Goal: Transaction & Acquisition: Purchase product/service

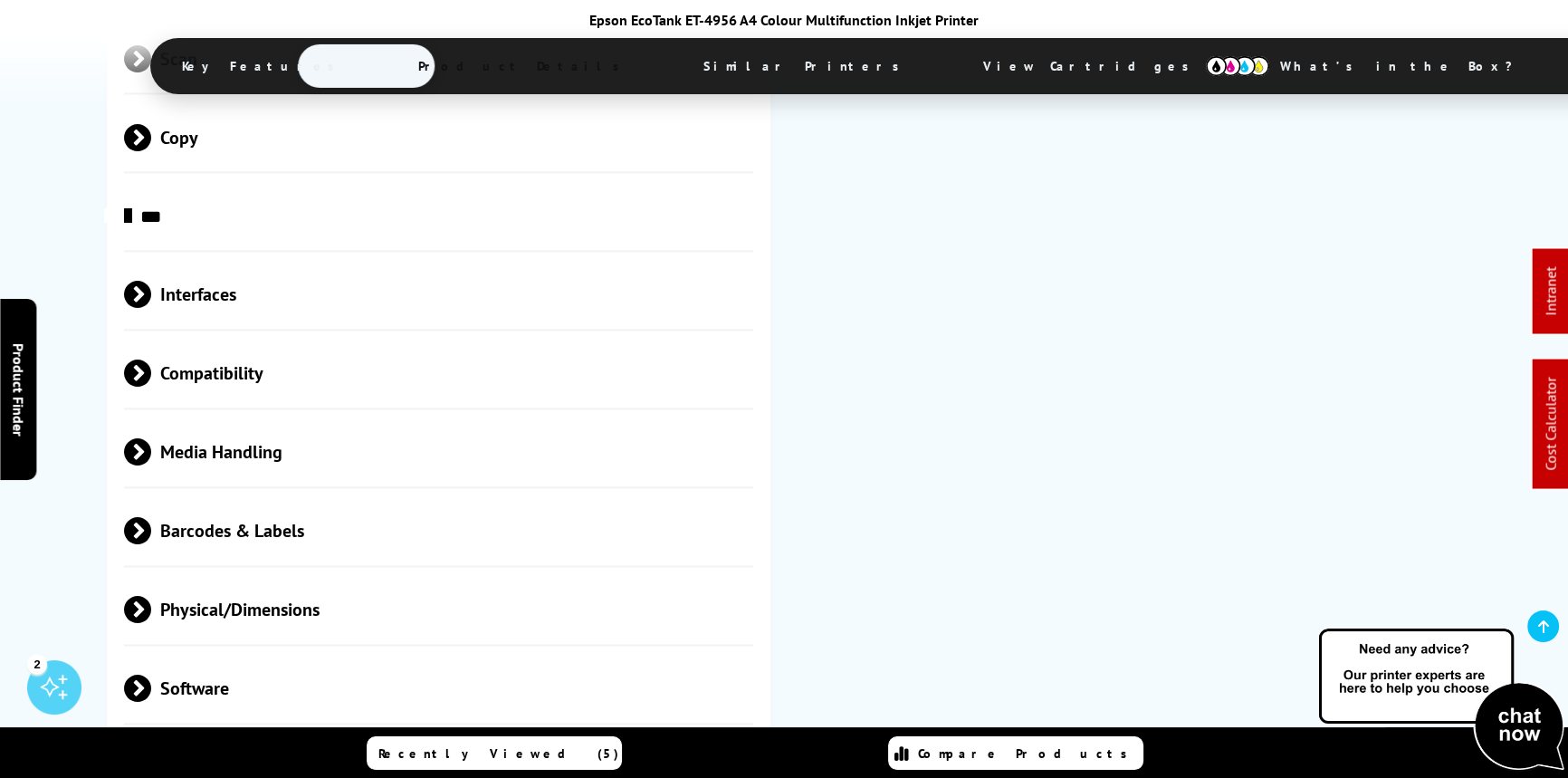
scroll to position [3322, 0]
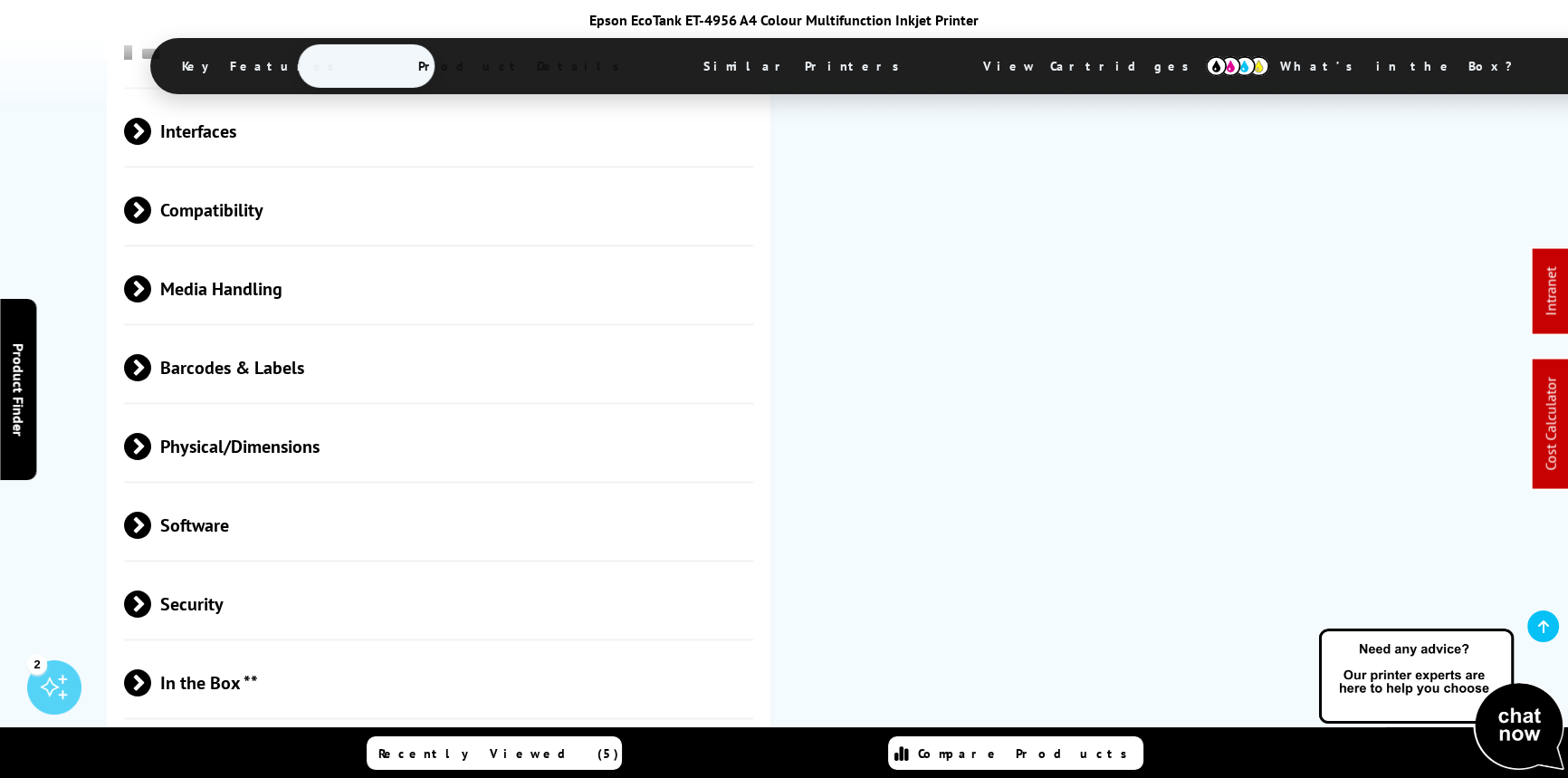
click at [186, 255] on span "Media Handling" at bounding box center [439, 289] width 629 height 68
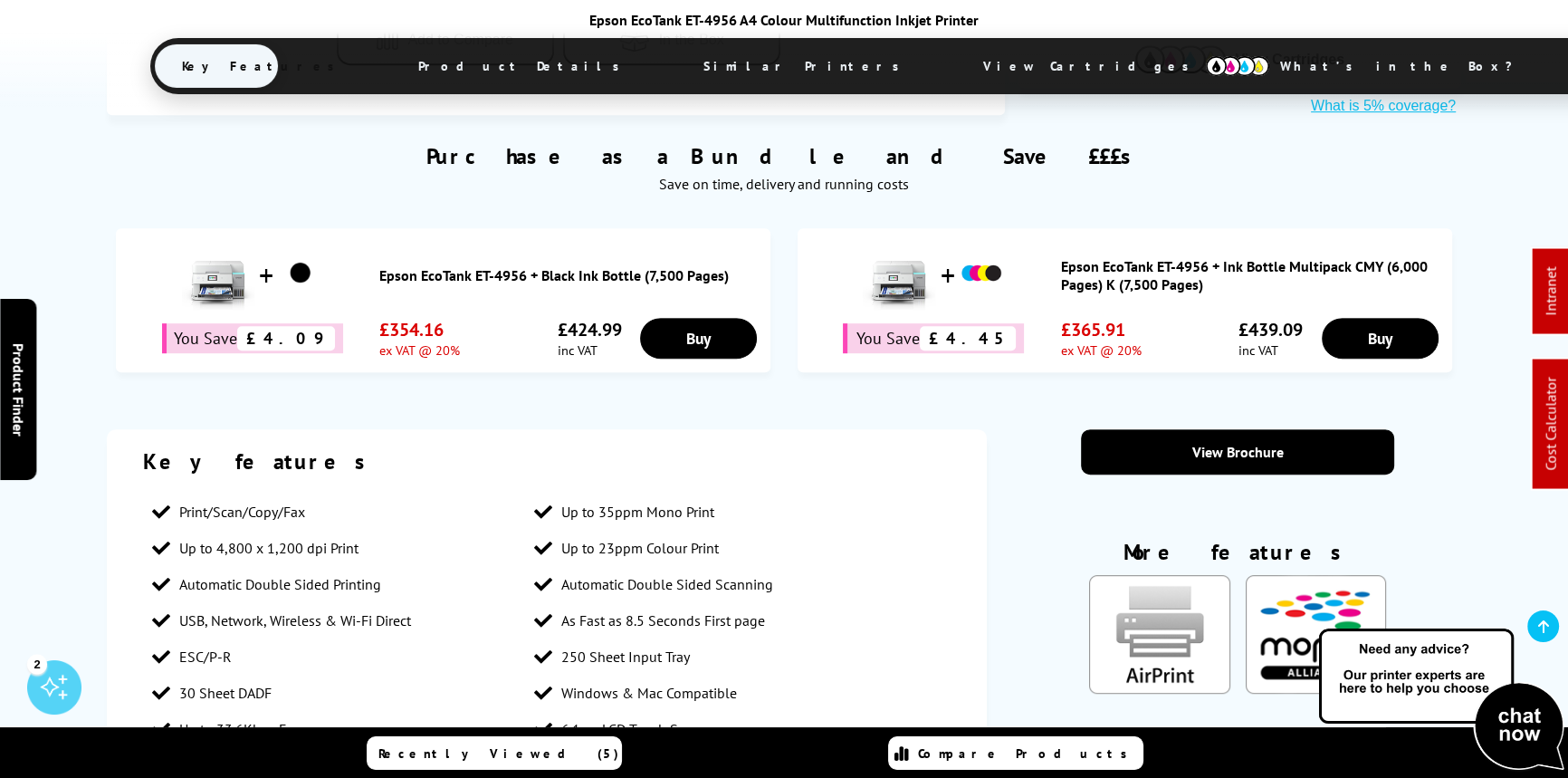
scroll to position [1069, 0]
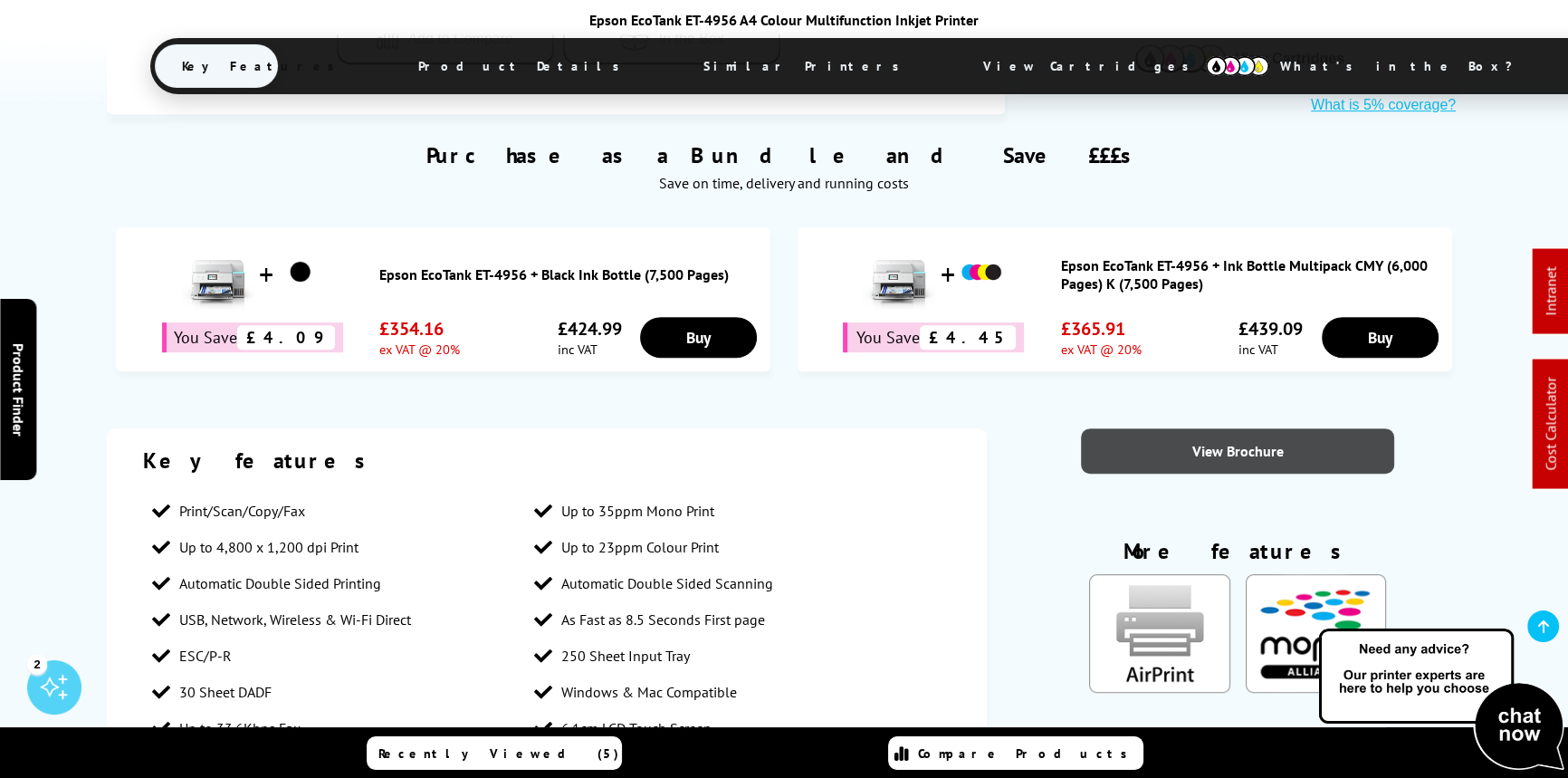
click at [1214, 428] on link "View Brochure" at bounding box center [1238, 450] width 314 height 45
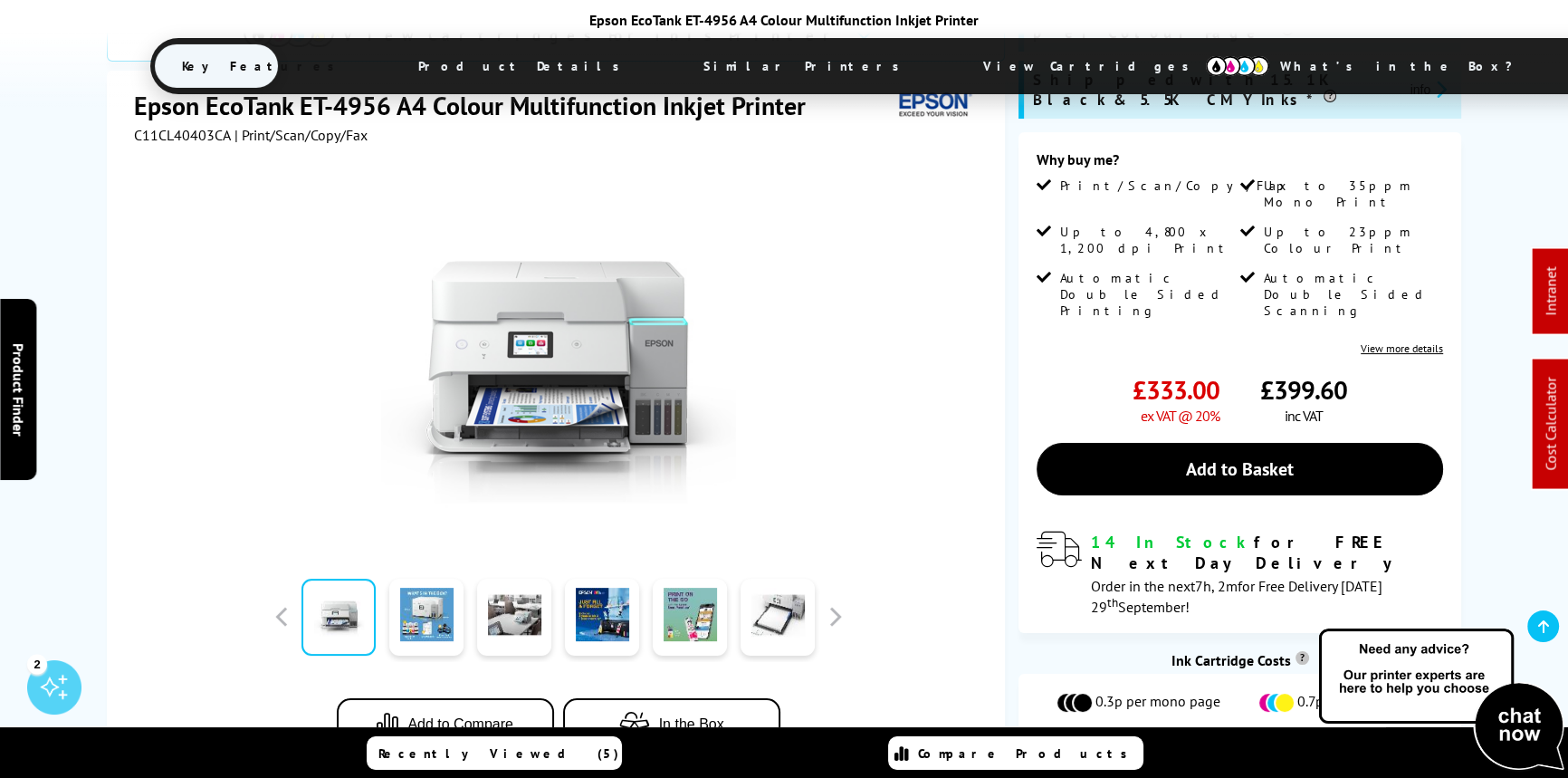
scroll to position [246, 0]
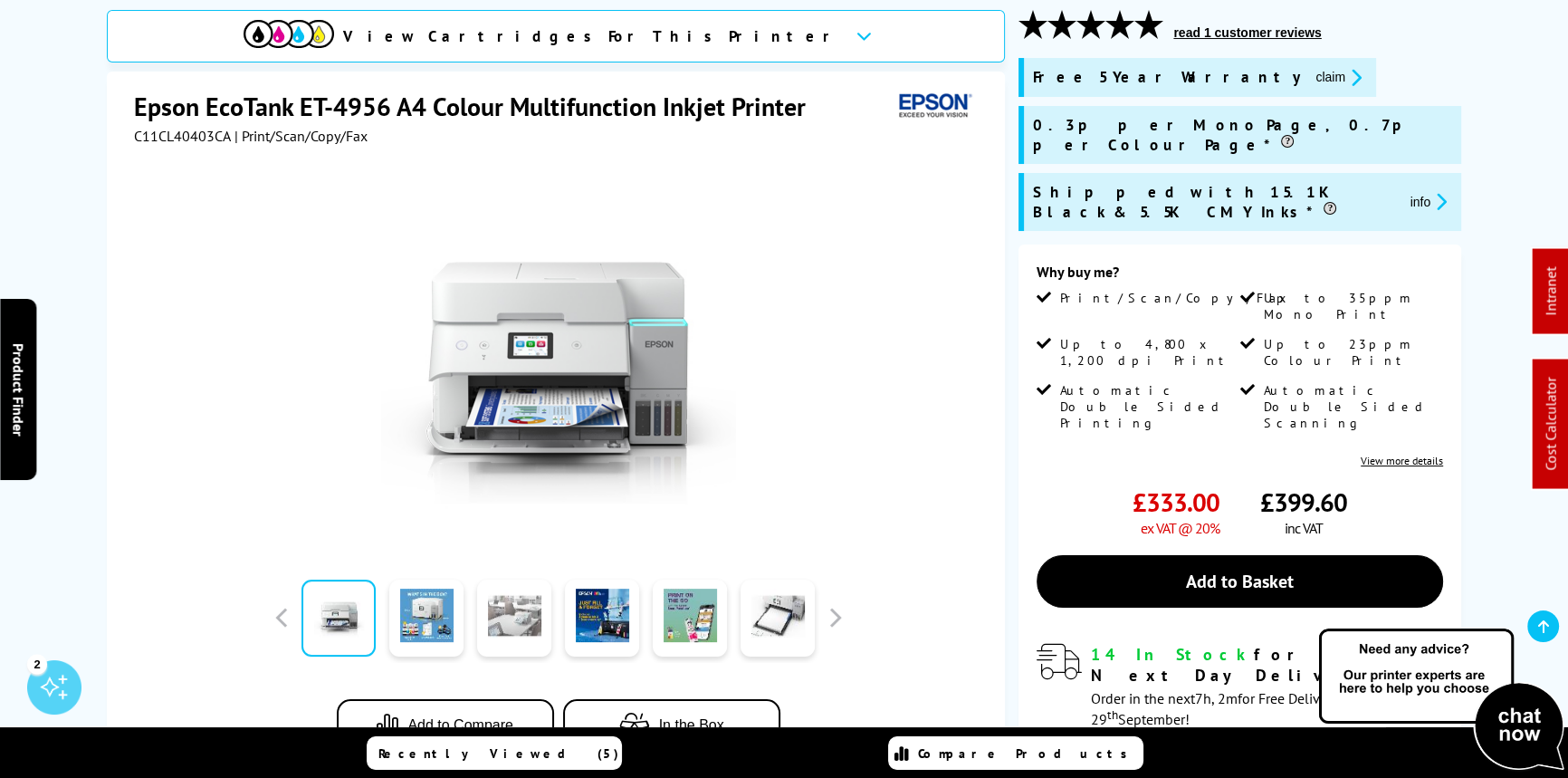
click at [527, 624] on link at bounding box center [514, 617] width 74 height 77
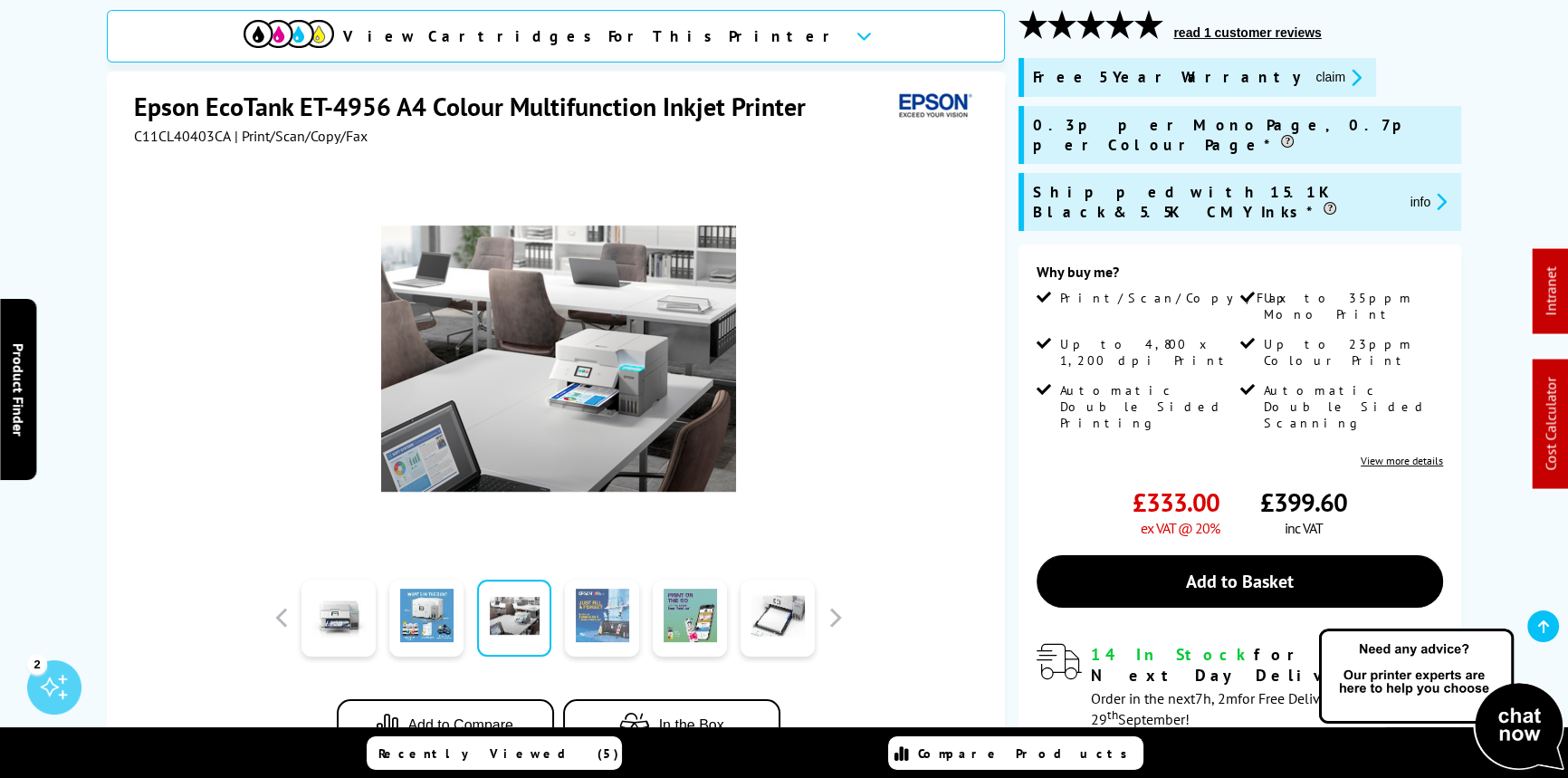
click at [605, 619] on link at bounding box center [601, 617] width 74 height 77
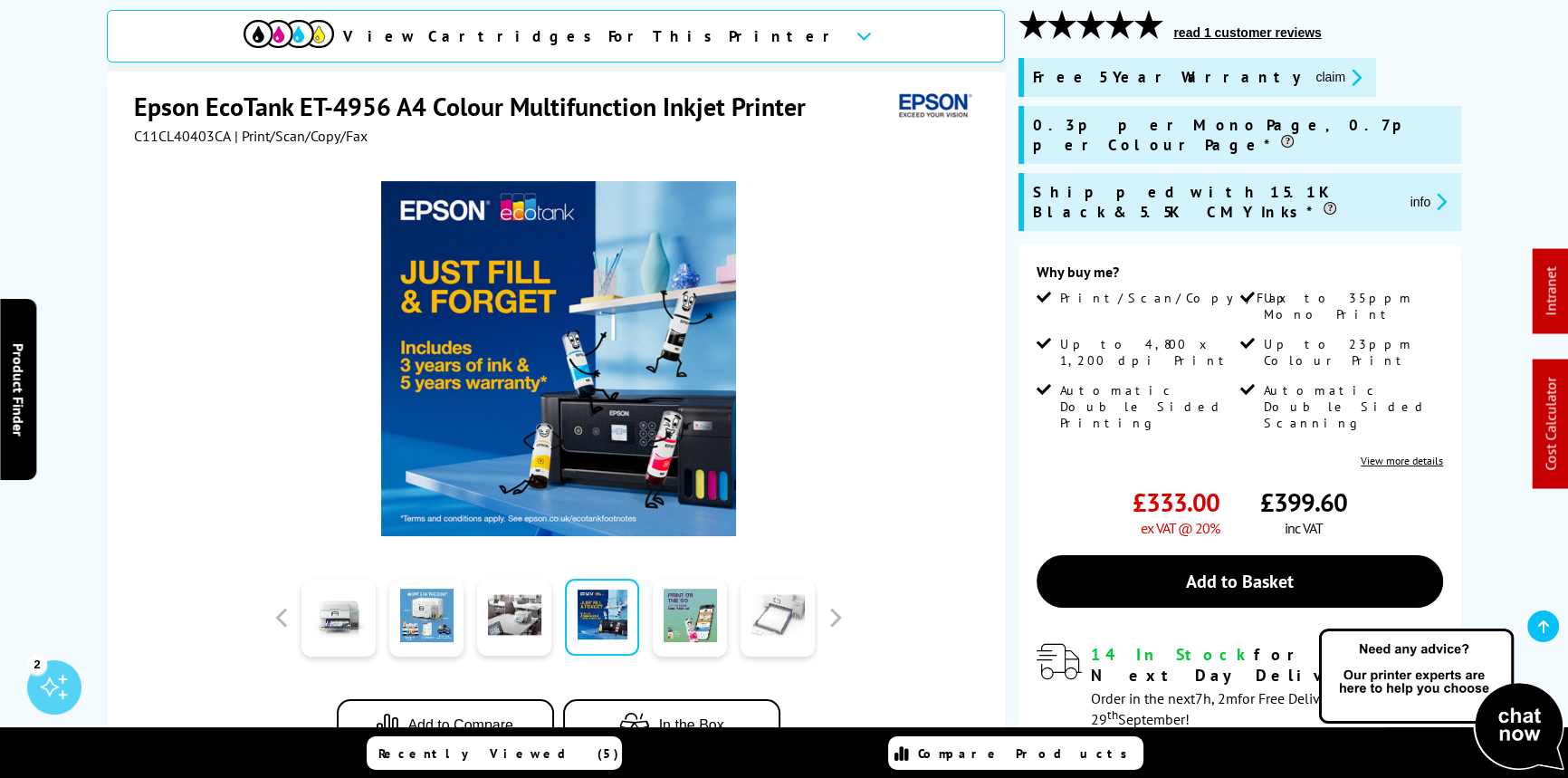
click at [772, 618] on link at bounding box center [777, 617] width 74 height 77
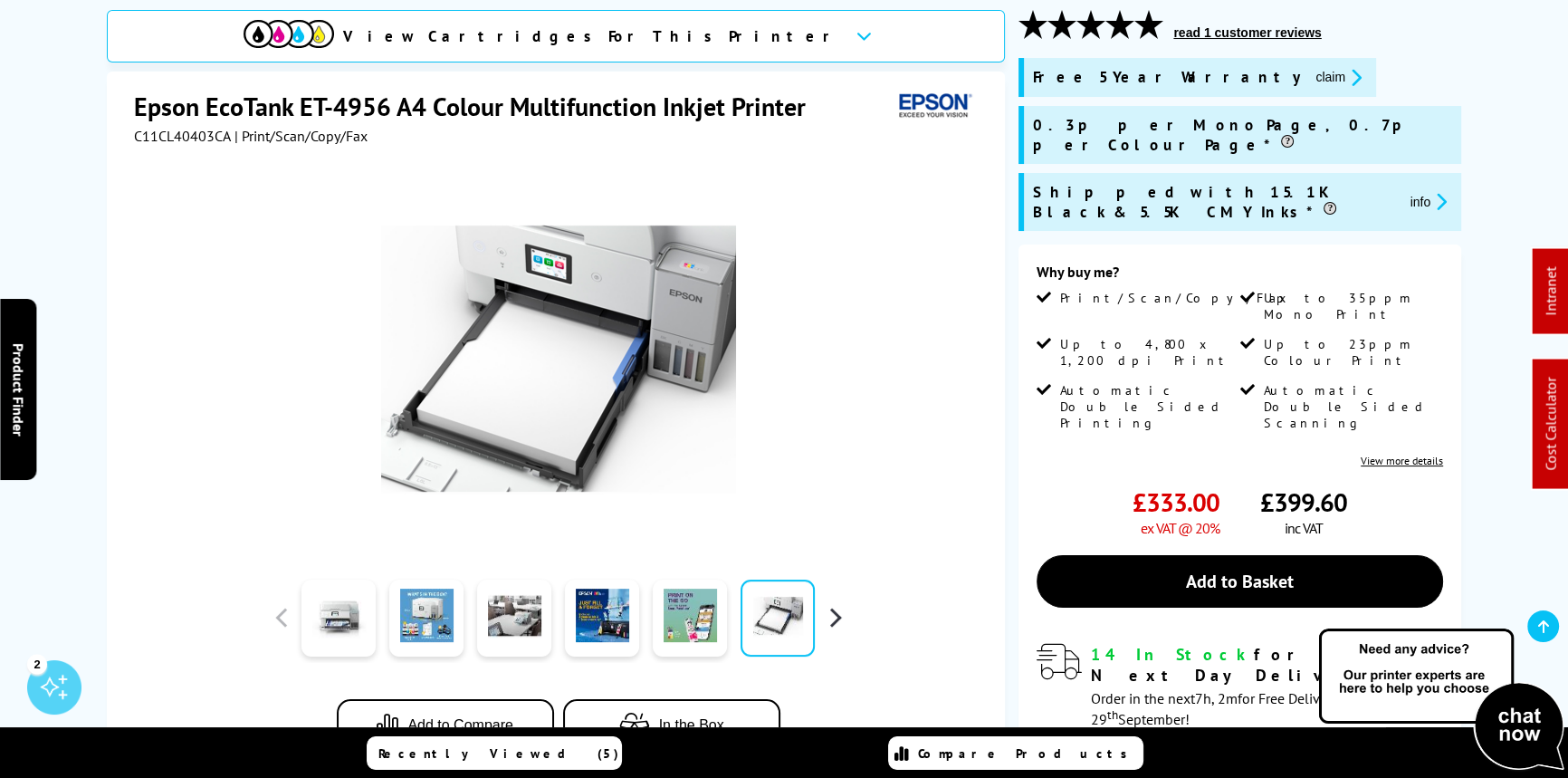
click at [841, 608] on button "button" at bounding box center [835, 617] width 27 height 27
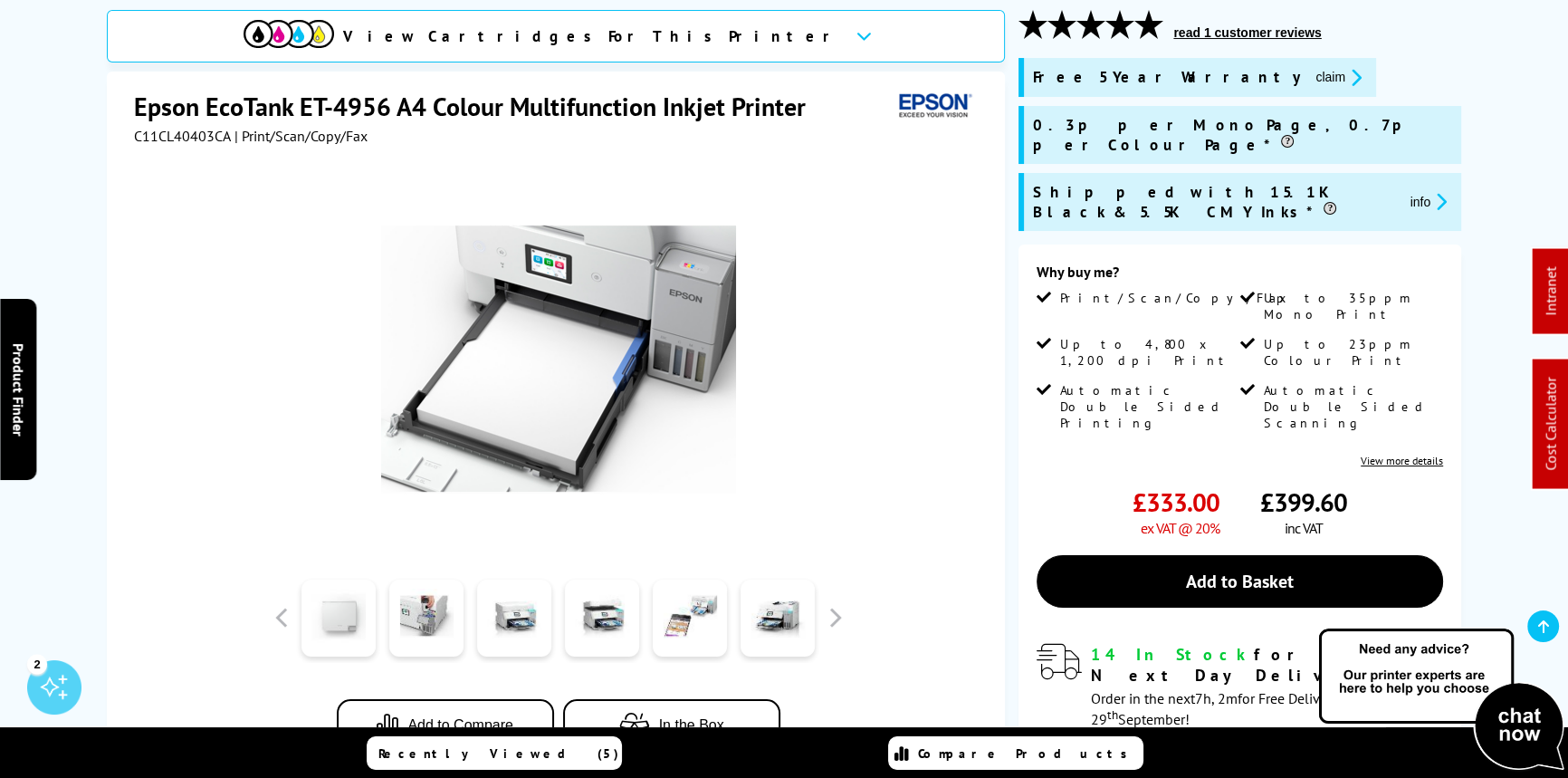
click at [349, 616] on link at bounding box center [338, 617] width 74 height 77
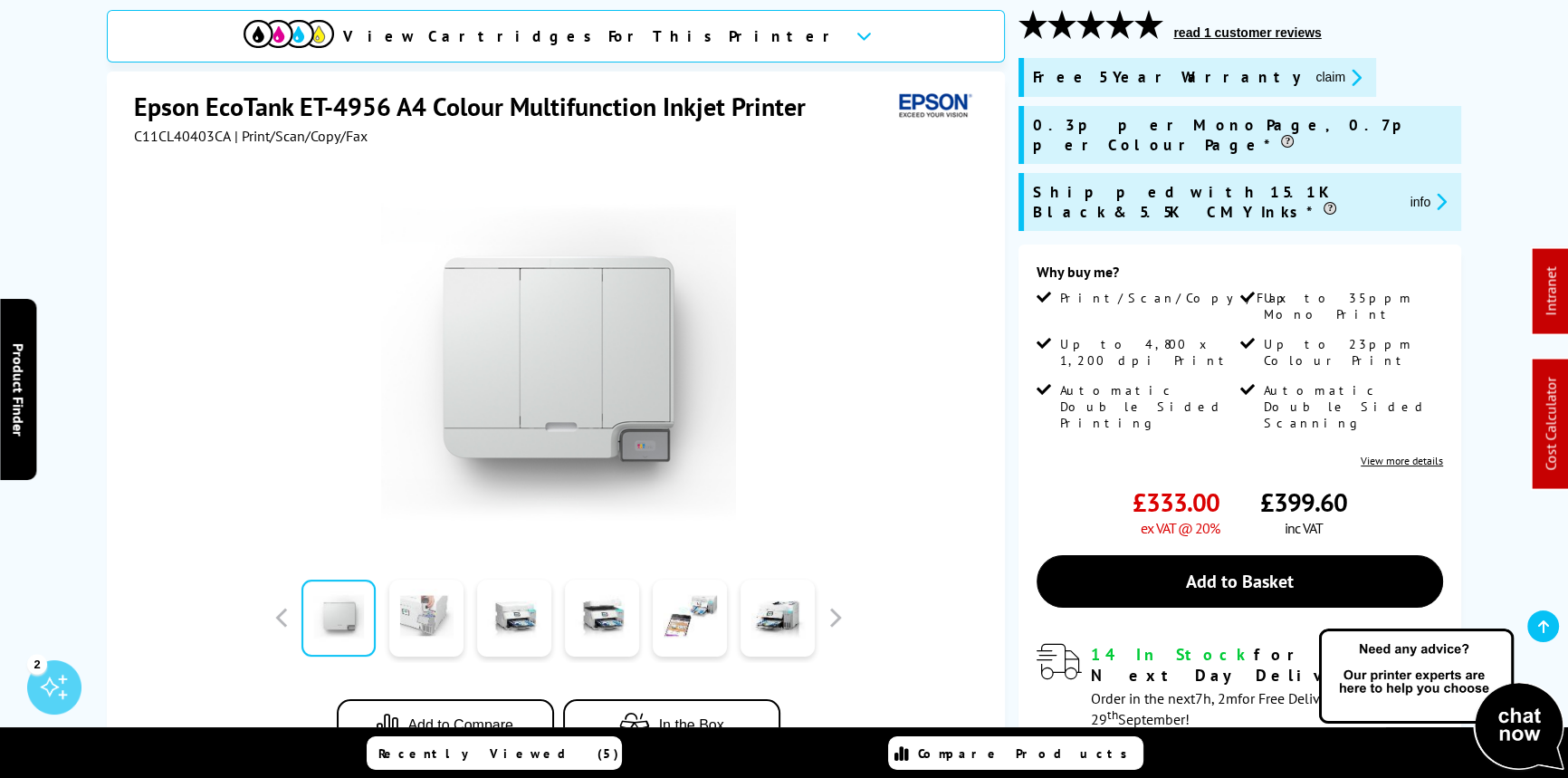
click at [416, 614] on link at bounding box center [426, 617] width 74 height 77
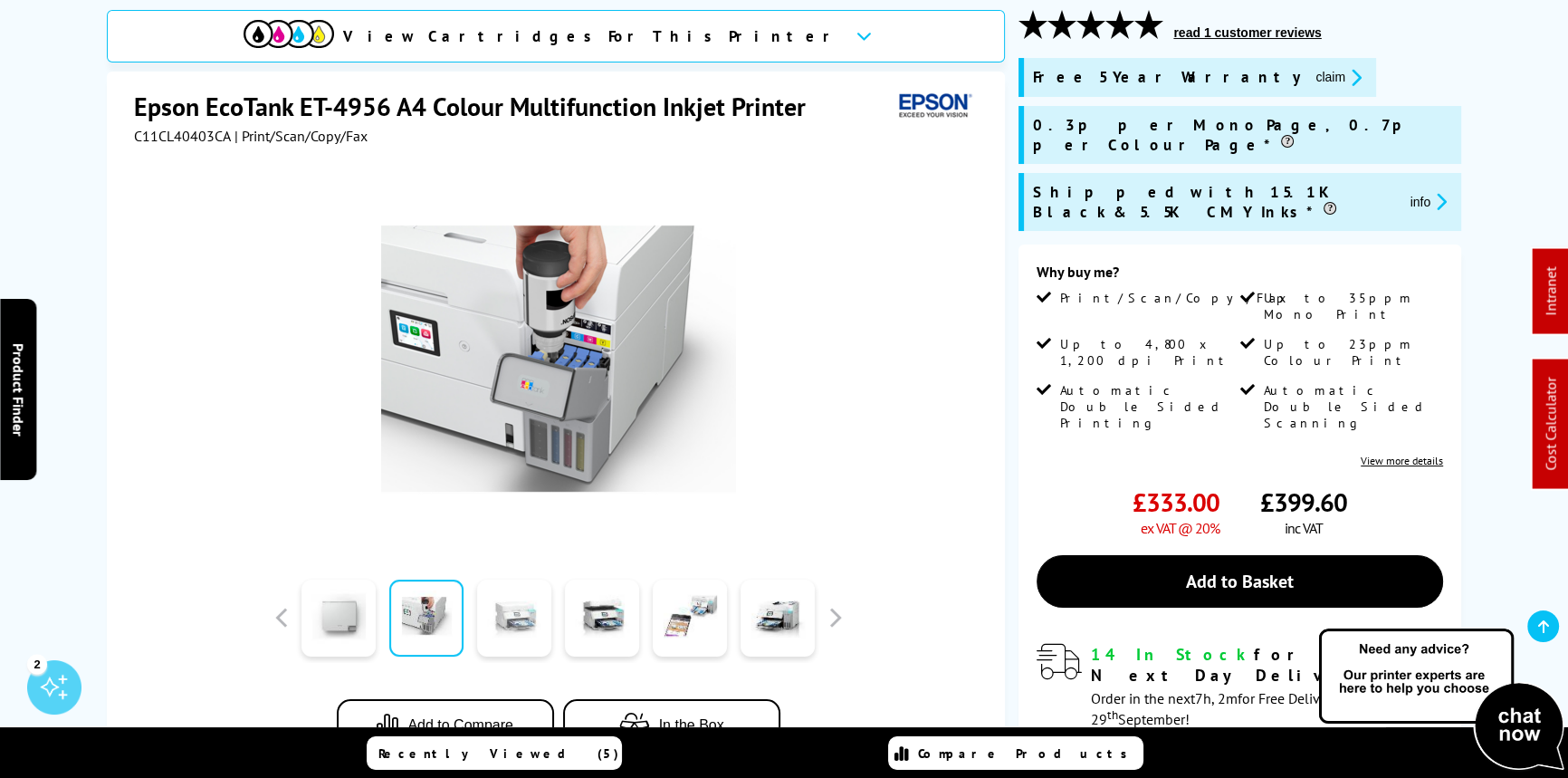
click at [489, 626] on link at bounding box center [514, 617] width 74 height 77
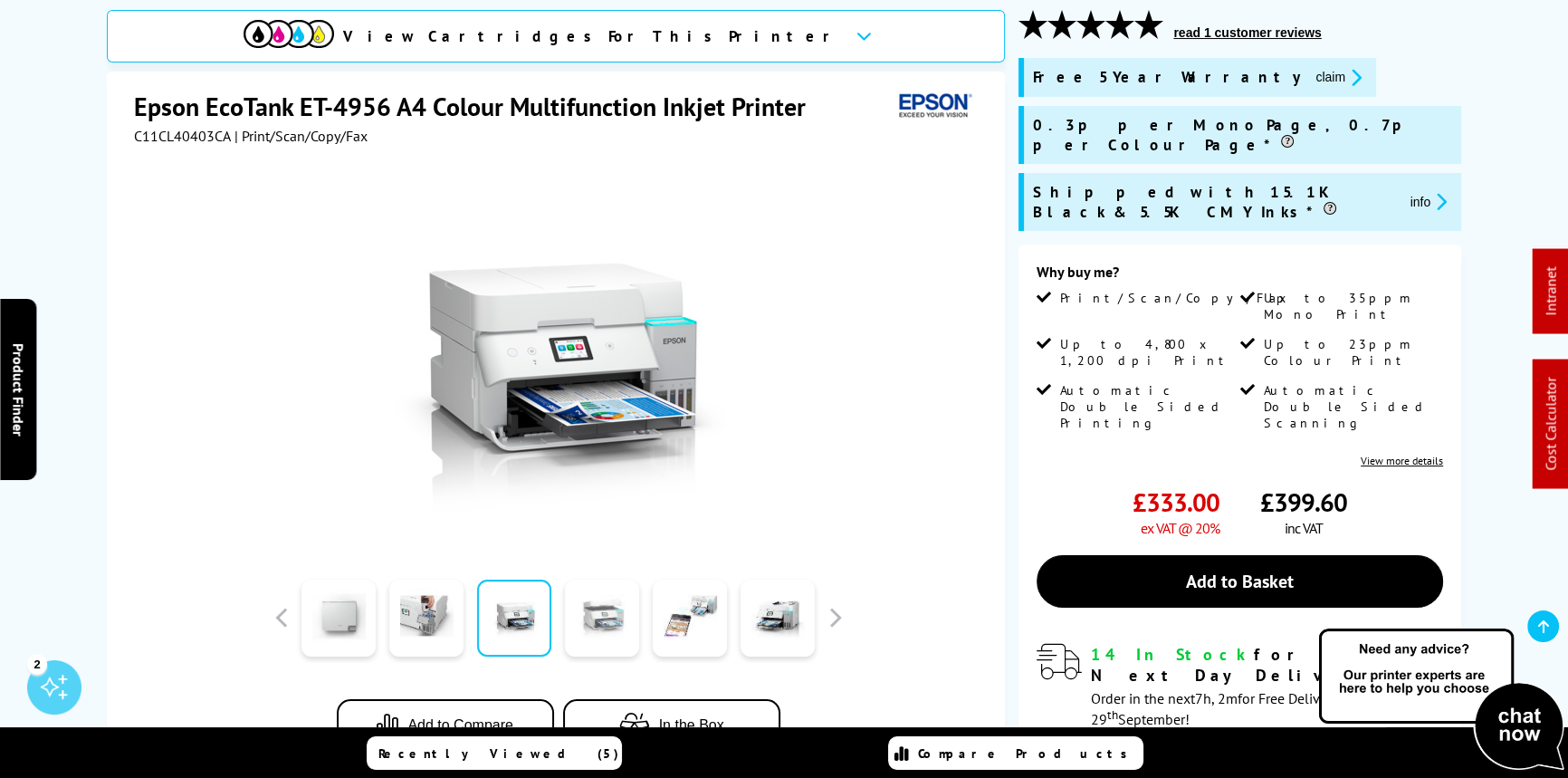
click at [585, 619] on link at bounding box center [601, 617] width 74 height 77
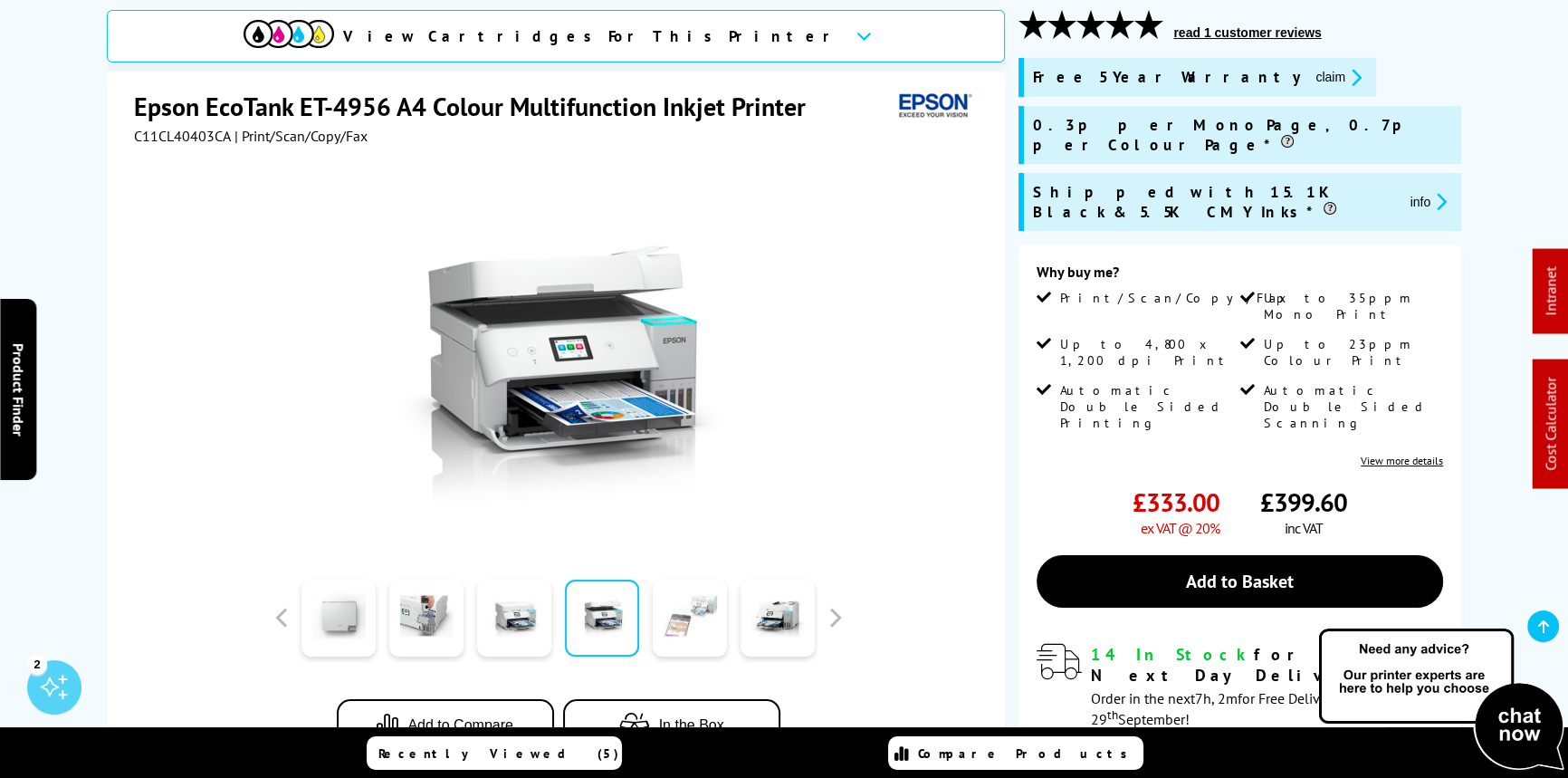
click at [673, 613] on link at bounding box center [690, 617] width 74 height 77
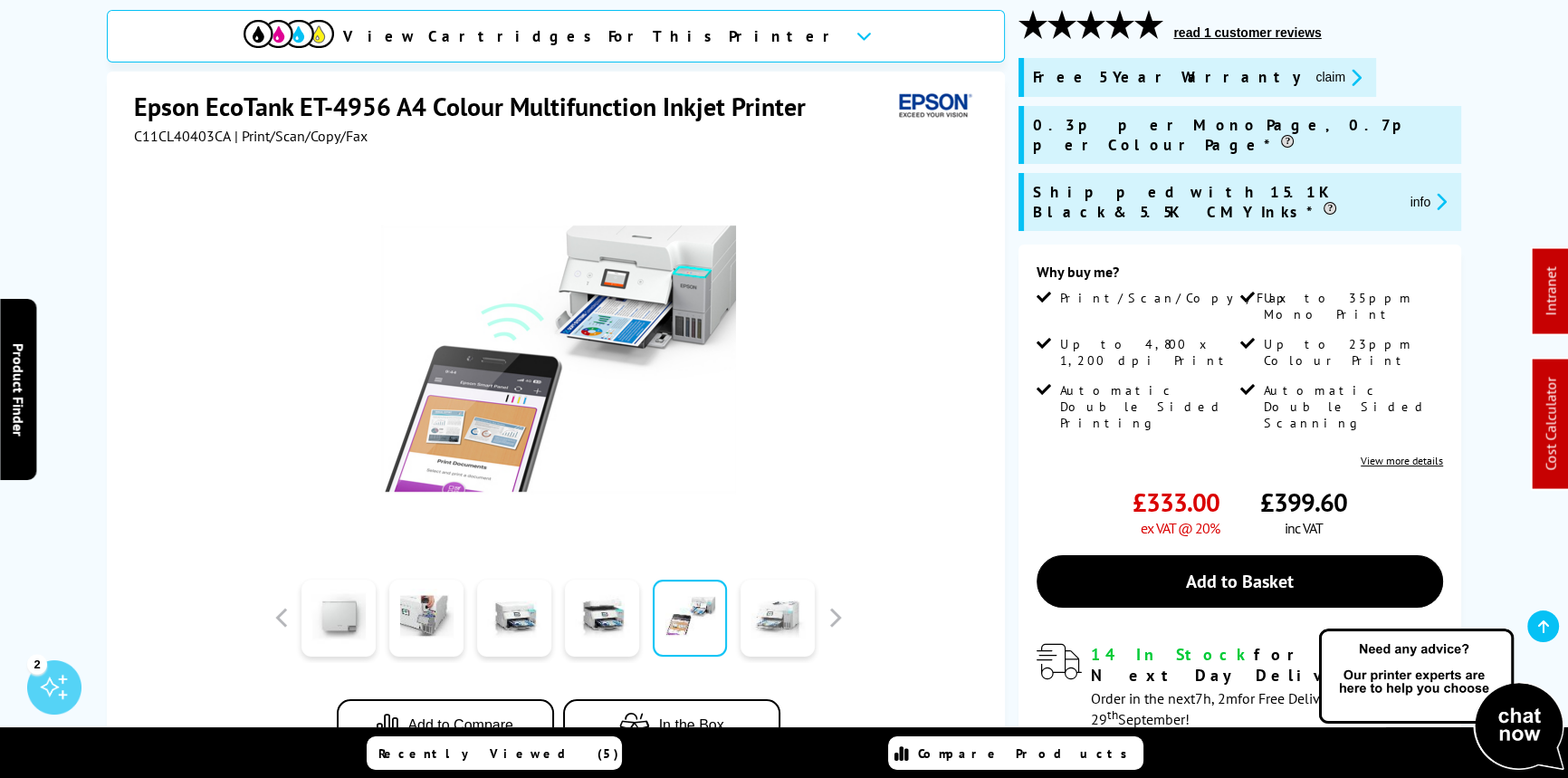
click at [744, 625] on link at bounding box center [777, 617] width 74 height 77
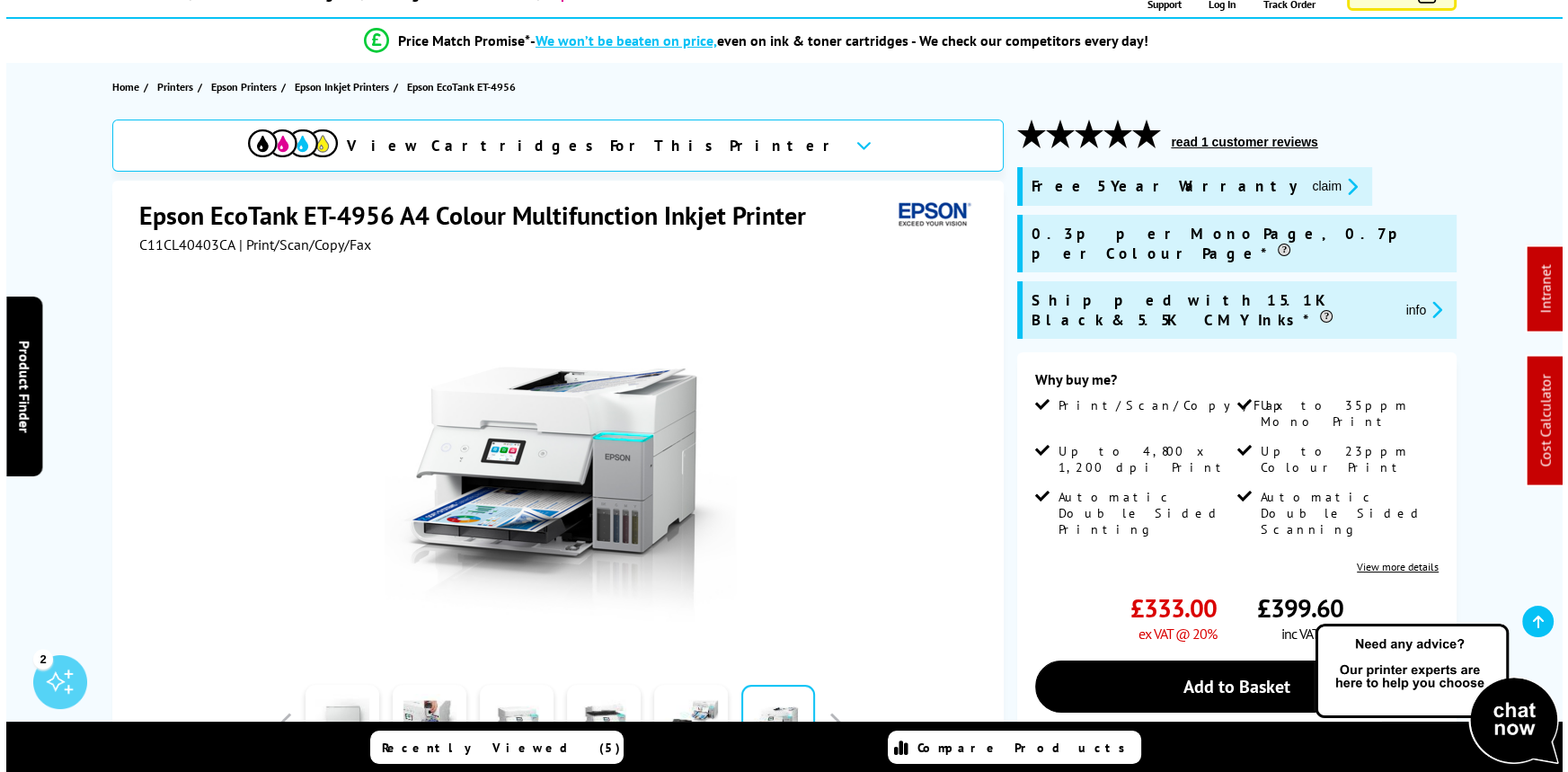
scroll to position [0, 0]
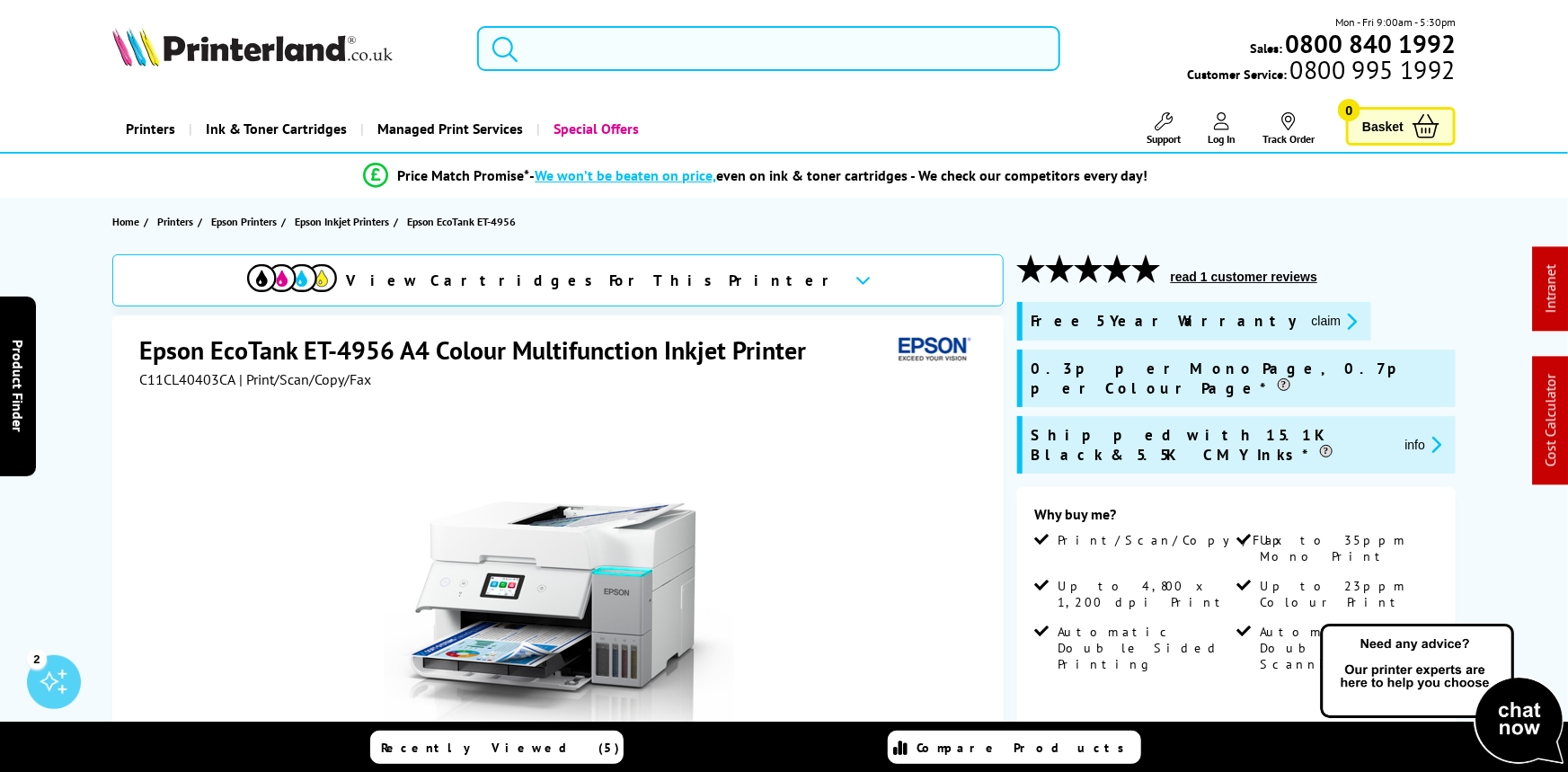
click at [602, 47] on input "search" at bounding box center [768, 48] width 583 height 45
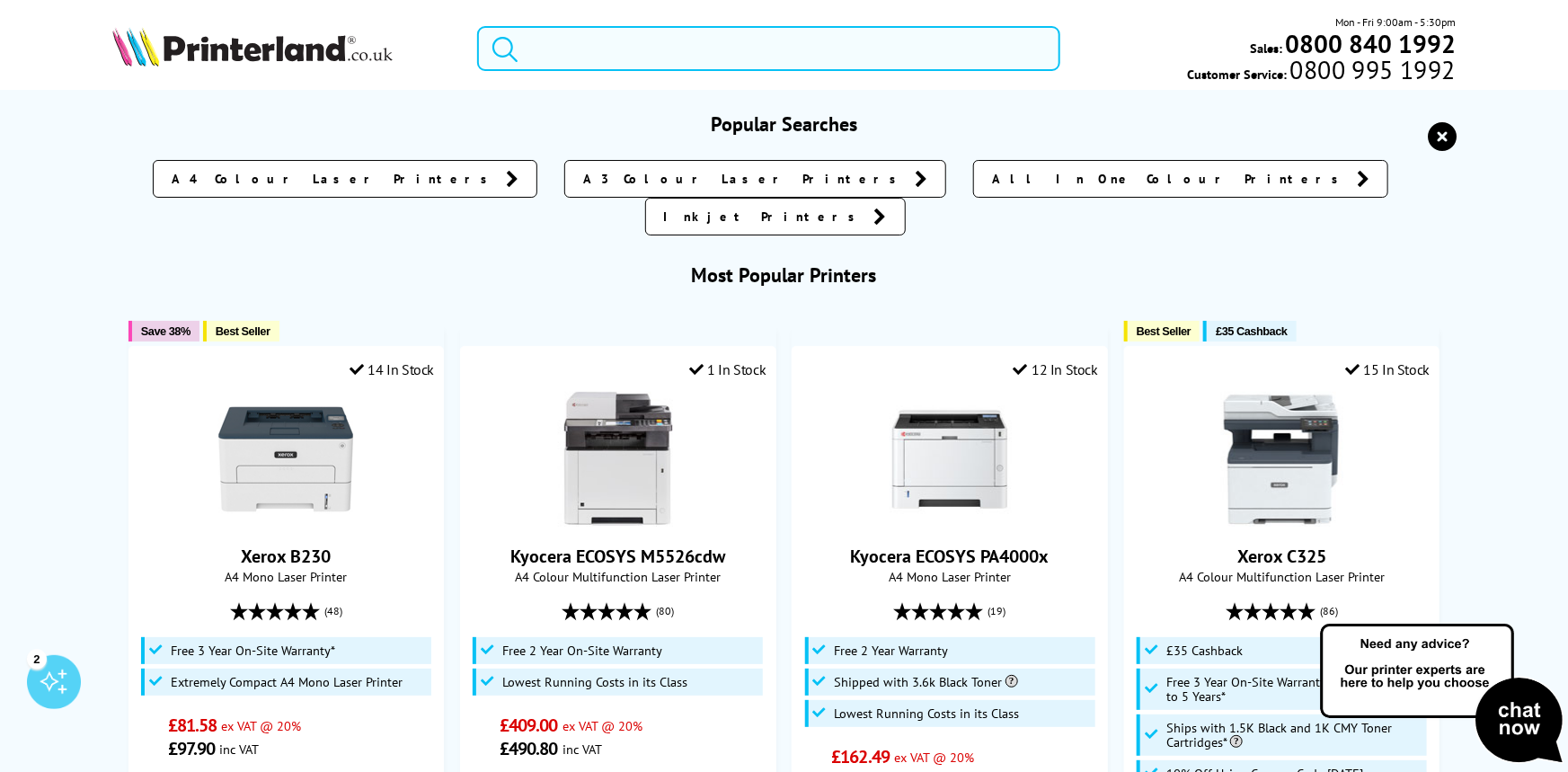
paste input "C242XK0PL"
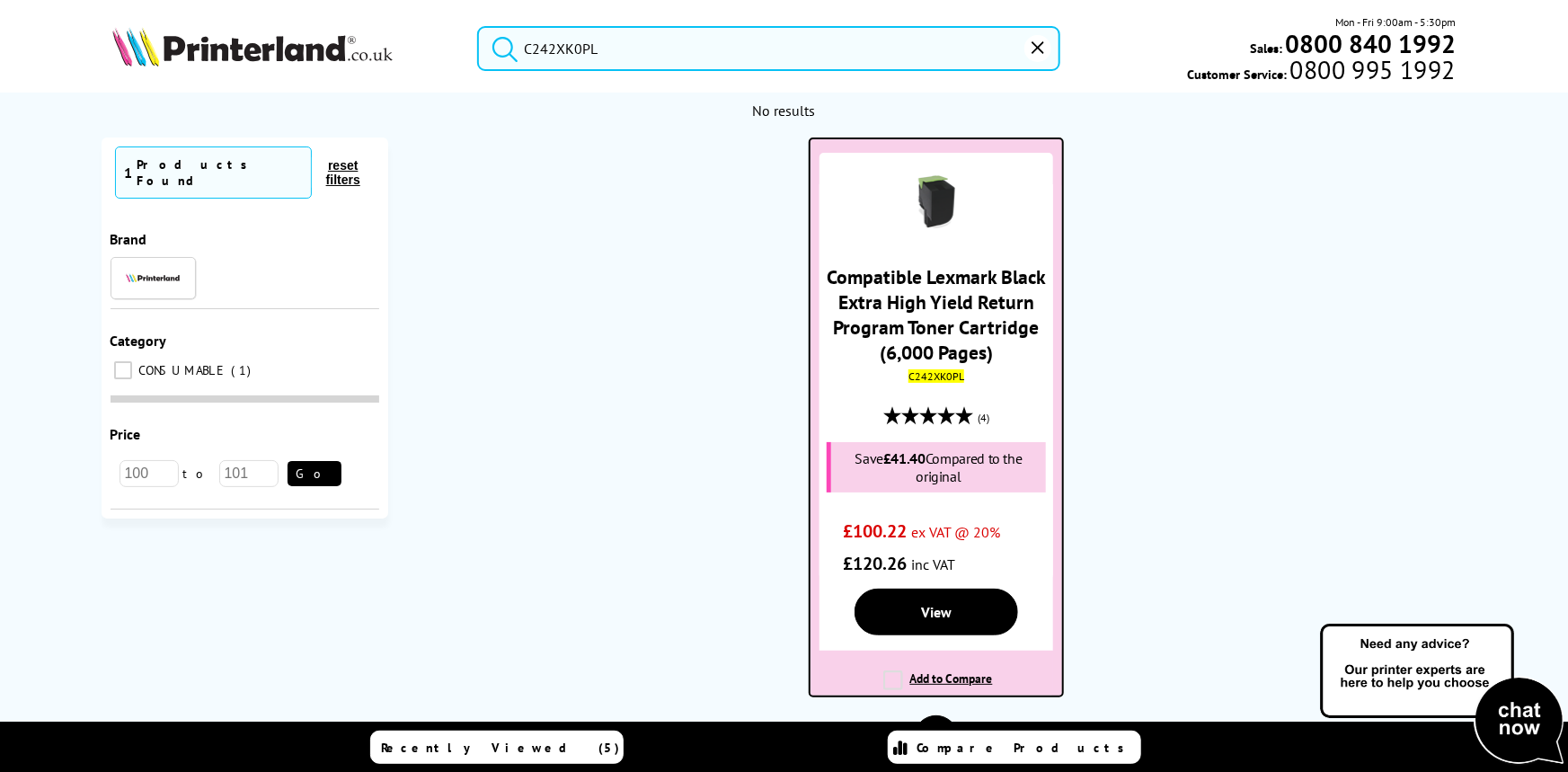
type input "C242XK0PL"
click at [962, 311] on link "Compatible Lexmark Black Extra High Yield Return Program Toner Cartridge (6,000…" at bounding box center [936, 314] width 220 height 100
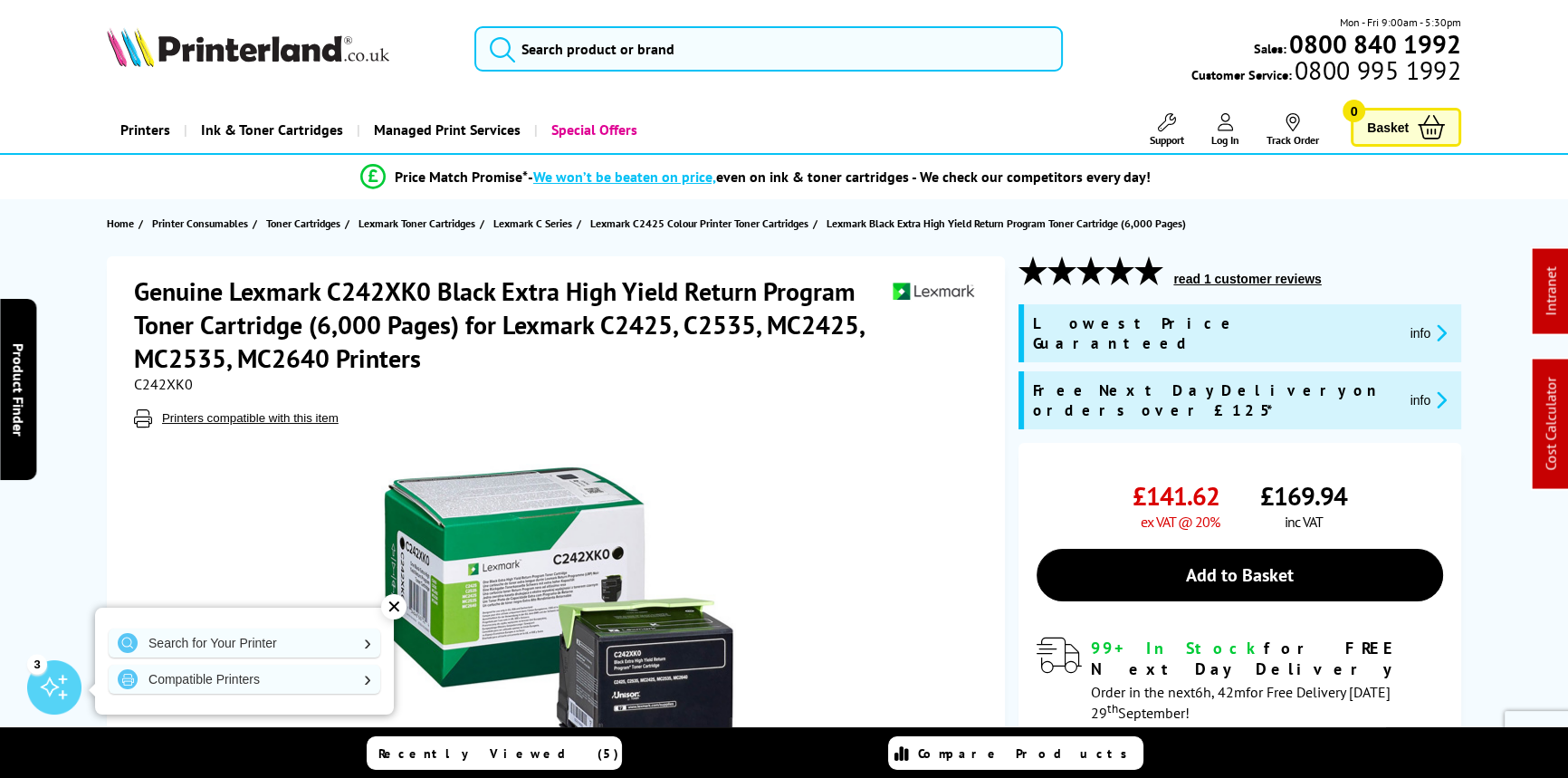
click at [162, 379] on span "C242XK0" at bounding box center [163, 384] width 59 height 18
copy span "C242XK0"
